Goal: Register for event/course

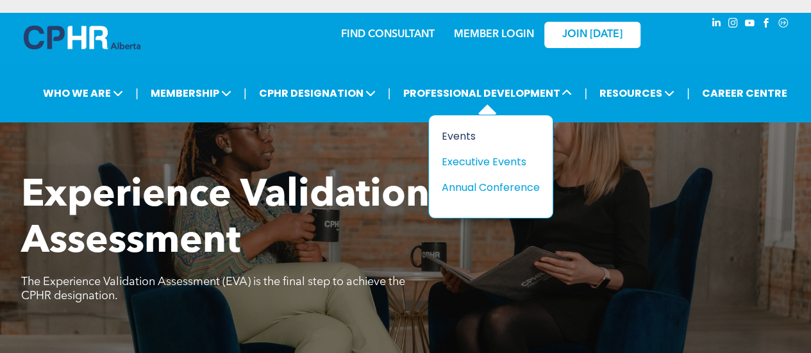
click at [458, 131] on div "Events" at bounding box center [486, 136] width 88 height 16
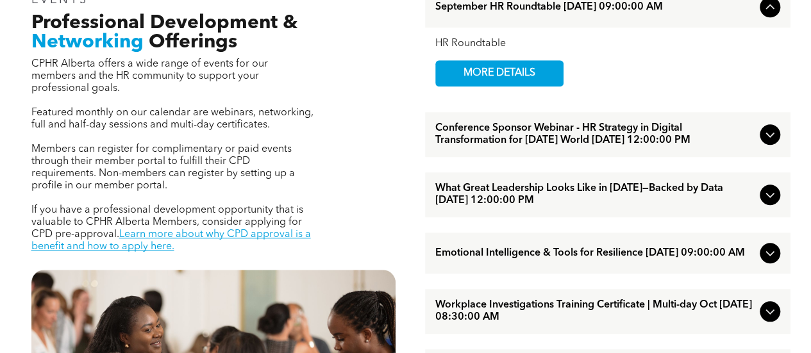
scroll to position [456, 0]
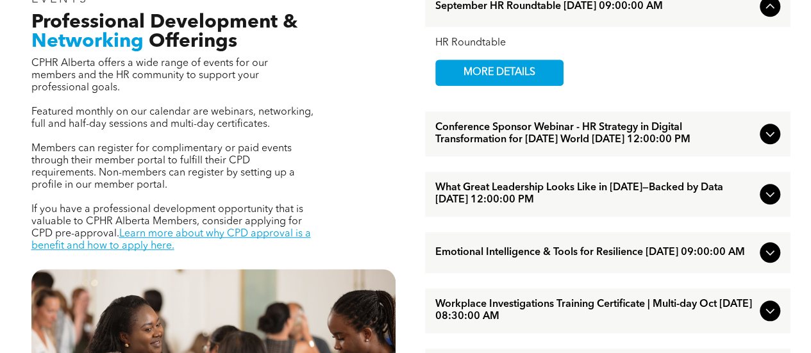
click at [565, 206] on span "What Great Leadership Looks Like in [DATE]—Backed by Data [DATE] 12:00:00 PM" at bounding box center [594, 194] width 319 height 24
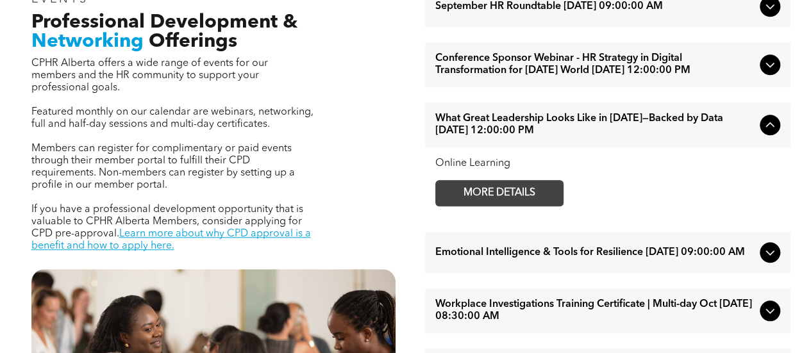
click at [553, 206] on link "MORE DETAILS" at bounding box center [499, 193] width 128 height 26
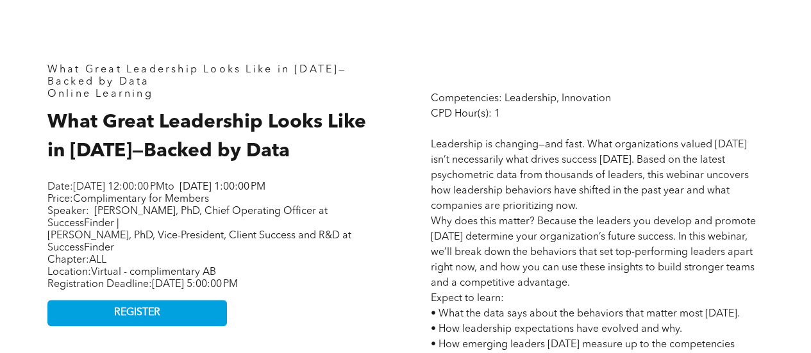
scroll to position [602, 0]
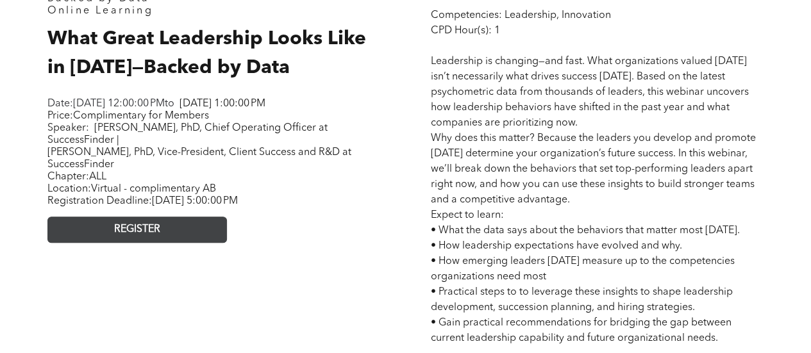
click at [187, 237] on link "REGISTER" at bounding box center [136, 230] width 179 height 26
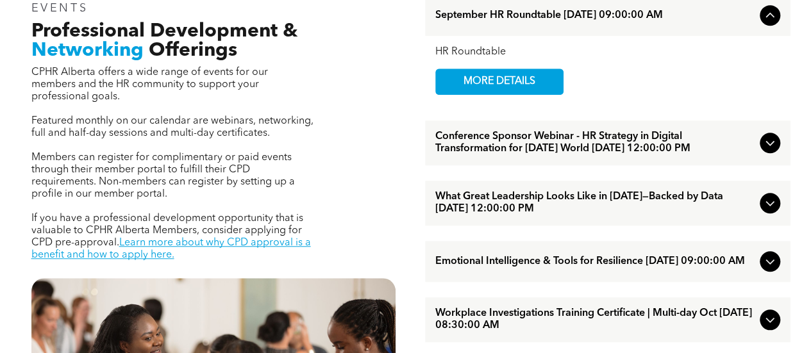
scroll to position [446, 0]
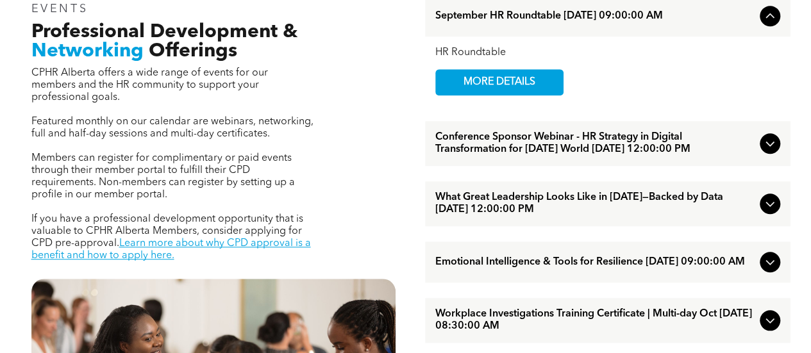
click at [594, 151] on span "Conference Sponsor Webinar - HR Strategy in Digital Transformation for [DATE] W…" at bounding box center [594, 143] width 319 height 24
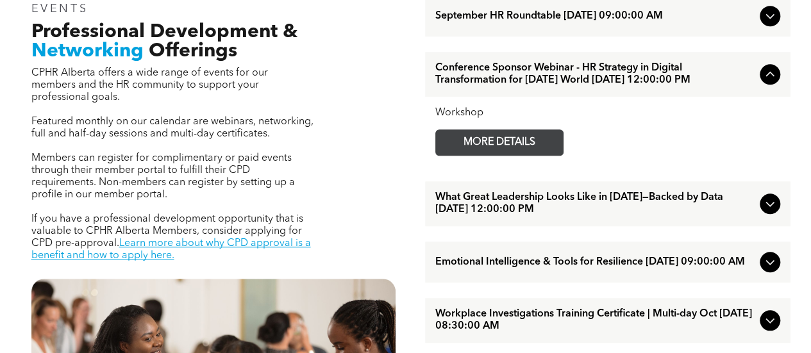
click at [505, 155] on span "MORE DETAILS" at bounding box center [499, 142] width 101 height 25
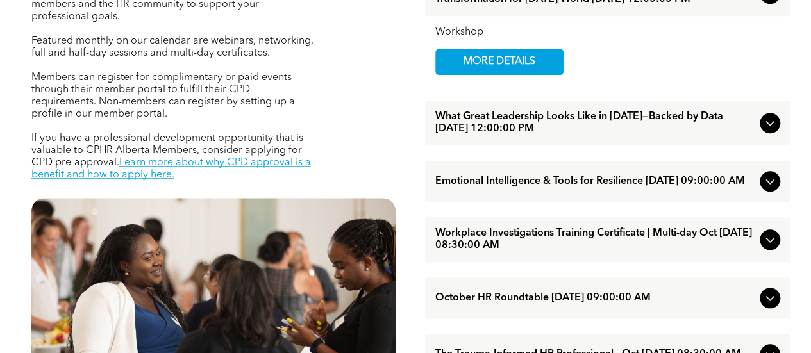
scroll to position [534, 0]
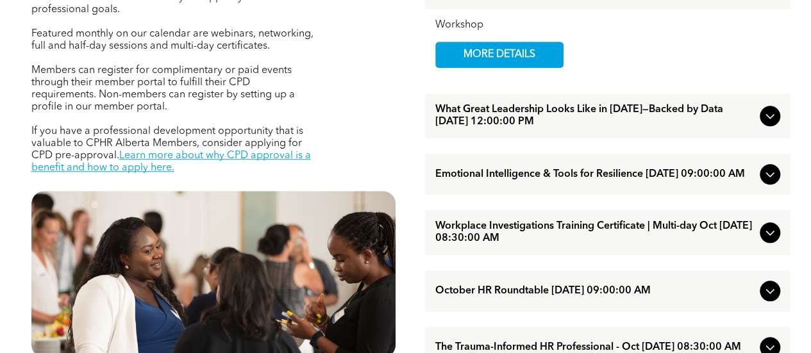
click at [572, 181] on span "Emotional Intelligence & Tools for Resilience [DATE] 09:00:00 AM" at bounding box center [594, 175] width 319 height 12
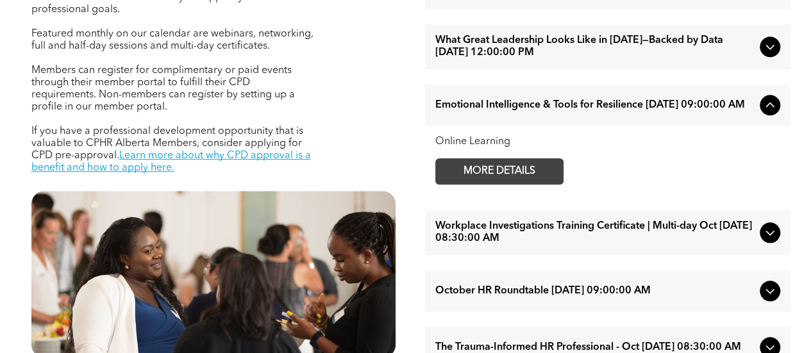
click at [506, 184] on span "MORE DETAILS" at bounding box center [499, 171] width 101 height 25
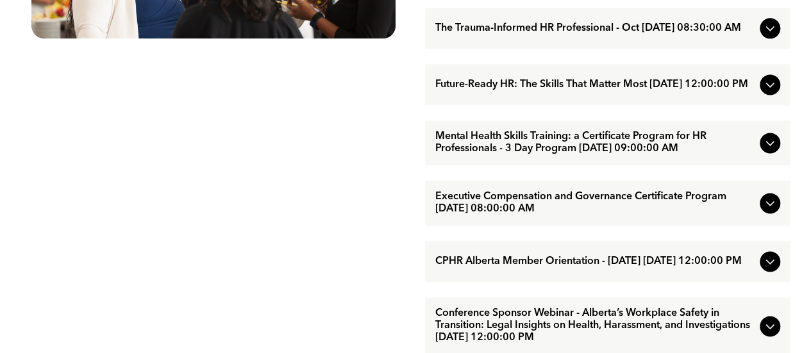
scroll to position [852, 0]
click at [599, 216] on span "Executive Compensation and Governance Certificate Program [DATE] 08:00:00 AM" at bounding box center [594, 204] width 319 height 24
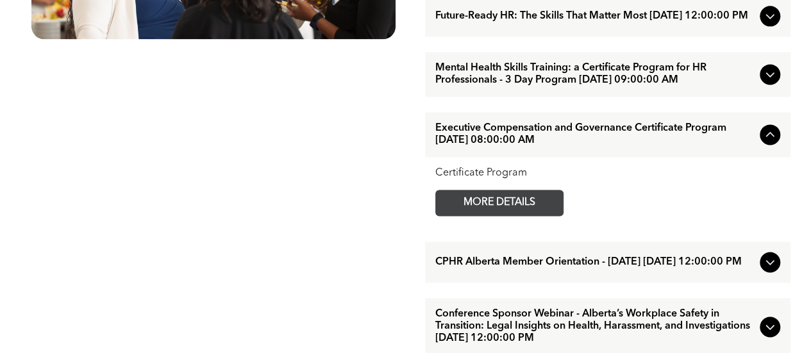
click at [509, 215] on span "MORE DETAILS" at bounding box center [499, 202] width 101 height 25
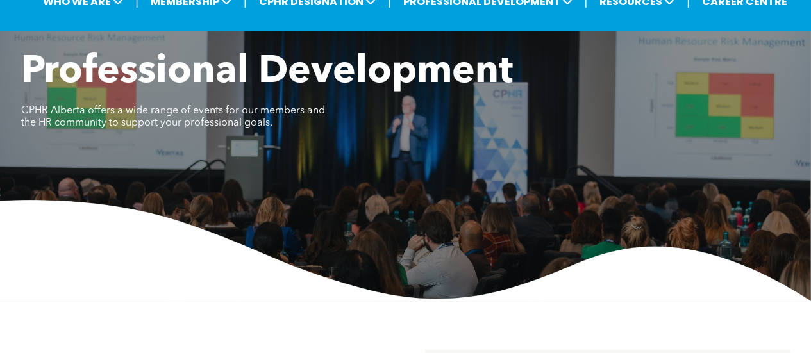
scroll to position [0, 0]
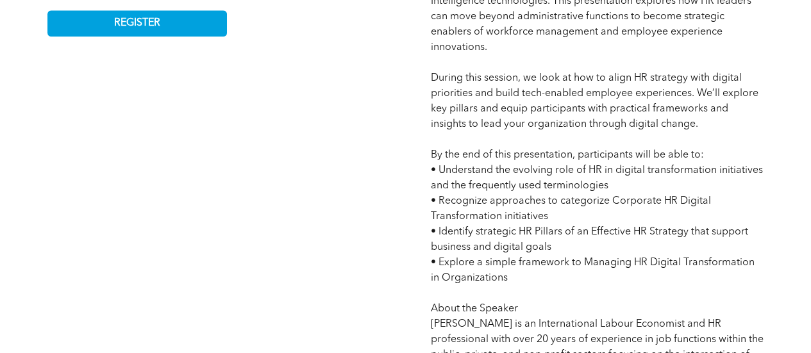
scroll to position [803, 0]
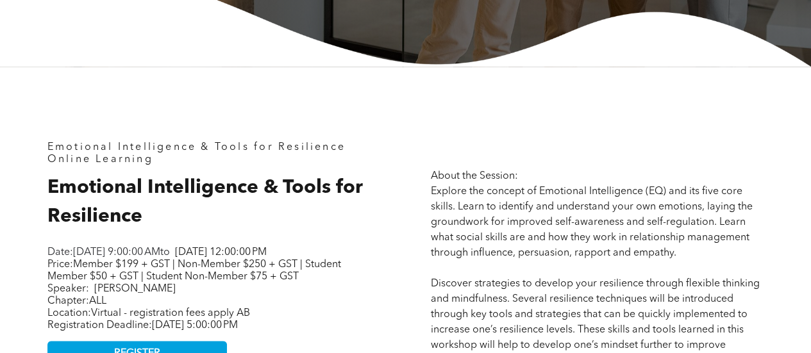
scroll to position [442, 0]
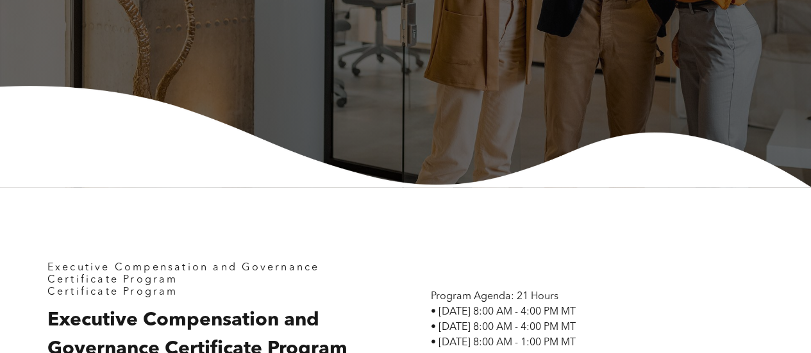
scroll to position [538, 0]
